Goal: Use online tool/utility: Use online tool/utility

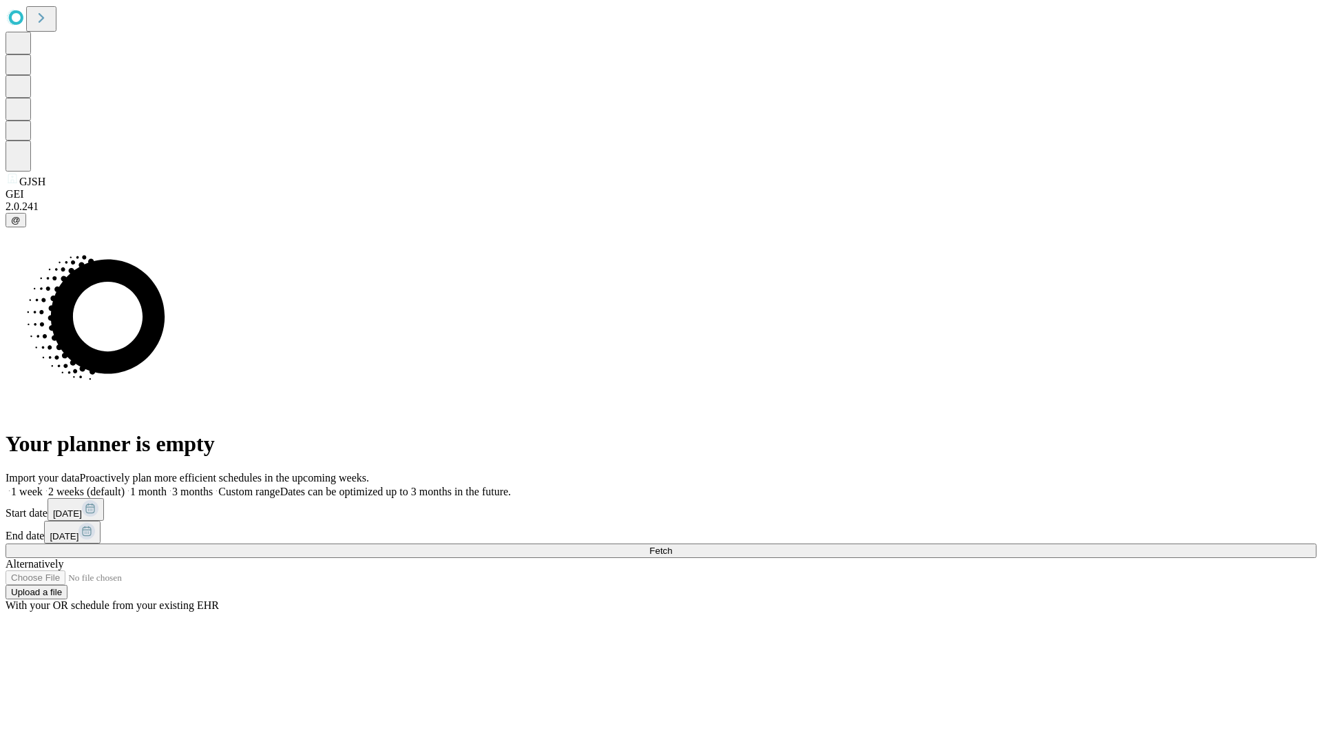
click at [672, 545] on span "Fetch" at bounding box center [660, 550] width 23 height 10
